Goal: Task Accomplishment & Management: Manage account settings

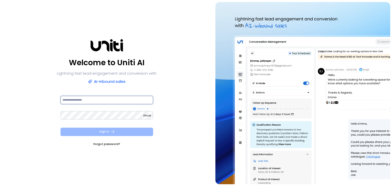
type input "**********"
click at [106, 131] on button "Sign In" at bounding box center [106, 132] width 93 height 8
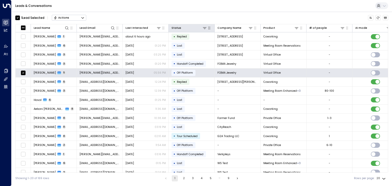
click at [210, 28] on icon "button" at bounding box center [209, 28] width 2 height 3
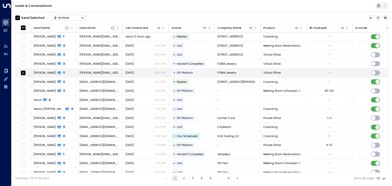
click at [178, 73] on span "Off Platform" at bounding box center [185, 73] width 16 height 4
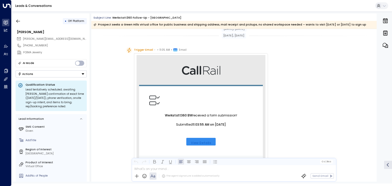
scroll to position [927, 0]
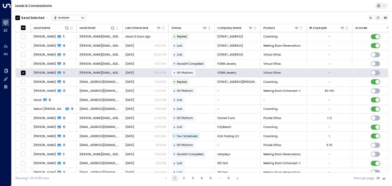
click at [82, 18] on icon "Button group with a nested menu" at bounding box center [83, 18] width 4 height 4
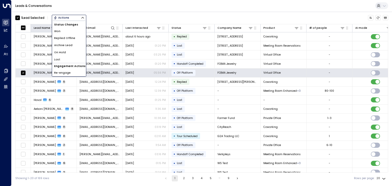
click at [60, 30] on li "Won" at bounding box center [69, 31] width 34 height 7
